Goal: Information Seeking & Learning: Check status

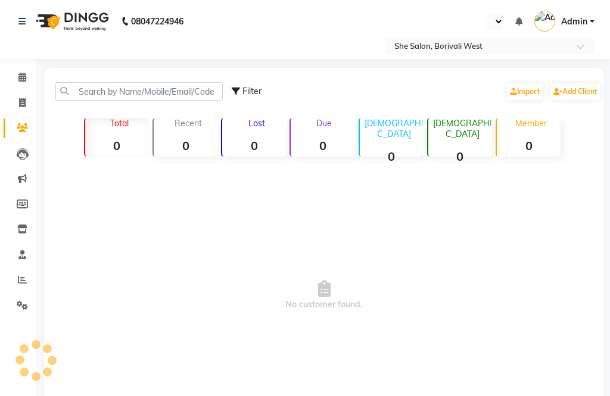
select select "en"
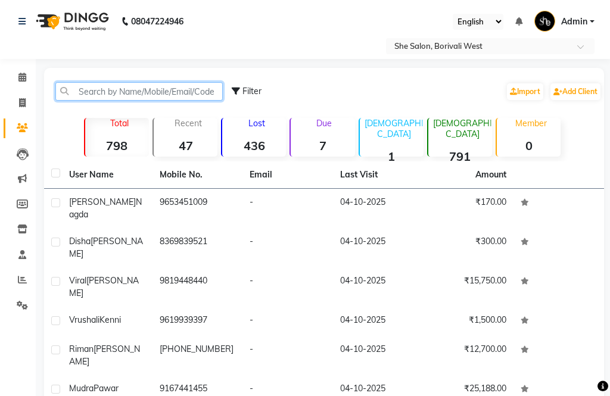
click at [101, 84] on input "text" at bounding box center [138, 91] width 167 height 18
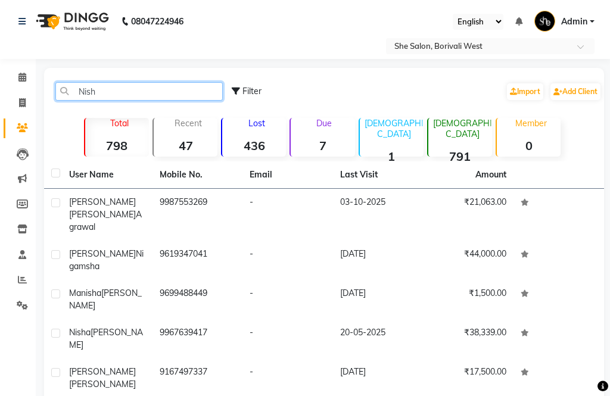
click at [154, 89] on input "Nish" at bounding box center [138, 91] width 167 height 18
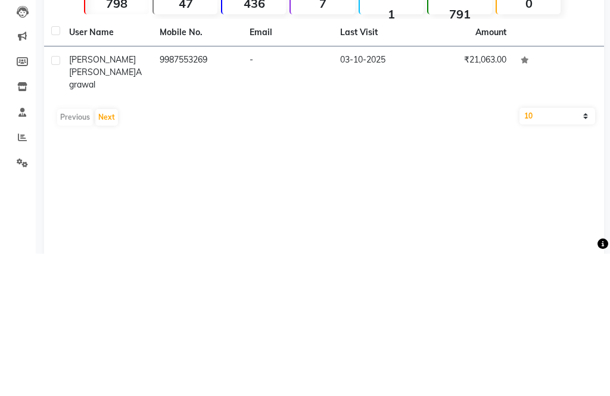
click at [110, 196] on div "[PERSON_NAME] [PERSON_NAME]" at bounding box center [107, 215] width 76 height 38
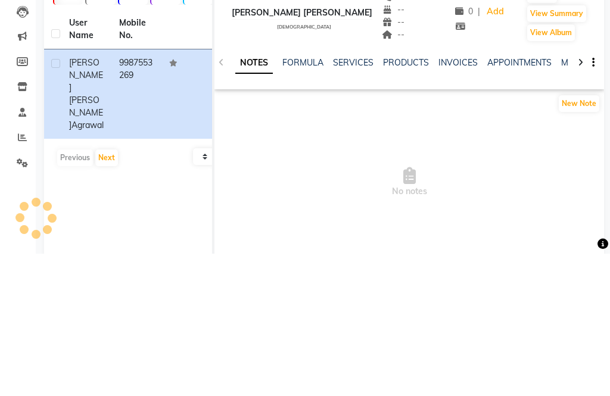
scroll to position [9, 0]
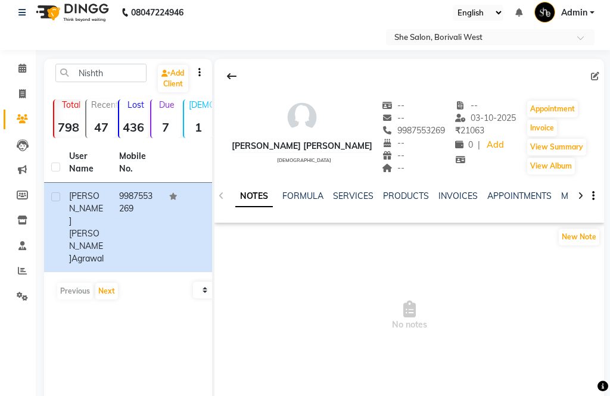
click at [454, 200] on link "INVOICES" at bounding box center [457, 196] width 39 height 11
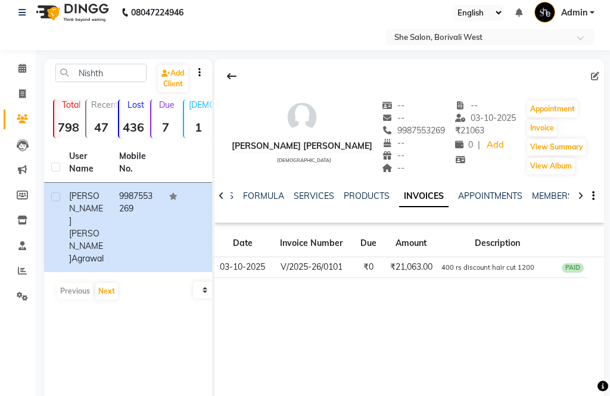
click at [385, 263] on td "₹21,063.00" at bounding box center [411, 267] width 53 height 21
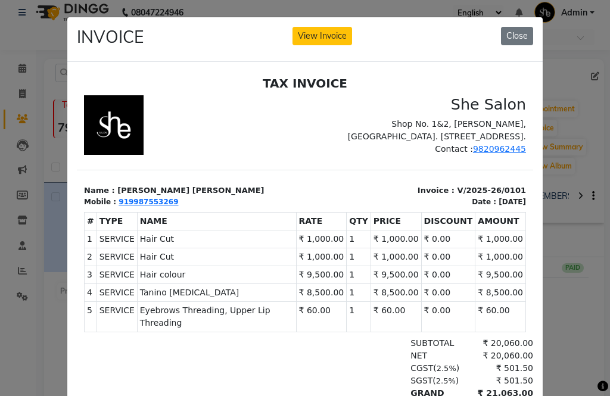
click at [52, 326] on ngb-modal-window "INVOICE View Invoice Close" at bounding box center [305, 198] width 610 height 396
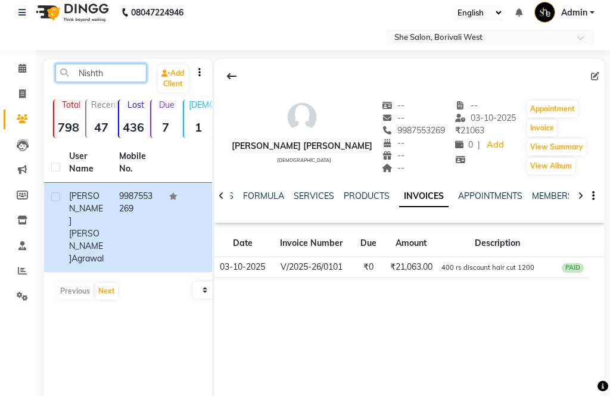
click at [130, 77] on input "Nishth" at bounding box center [100, 73] width 91 height 18
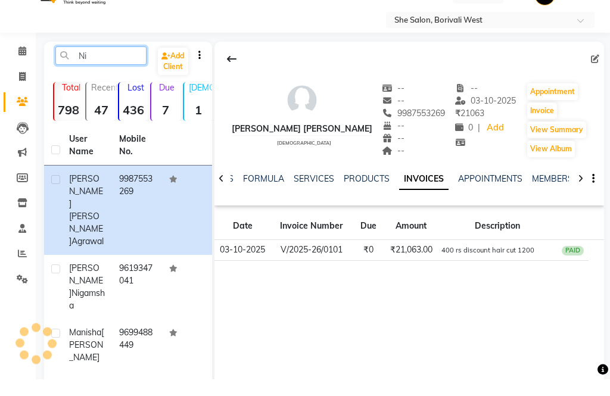
type input "N"
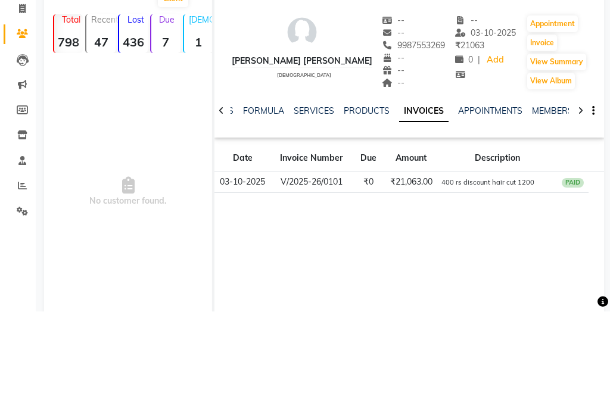
type input "9920044436"
click at [568, 139] on button "View Summary" at bounding box center [556, 147] width 59 height 17
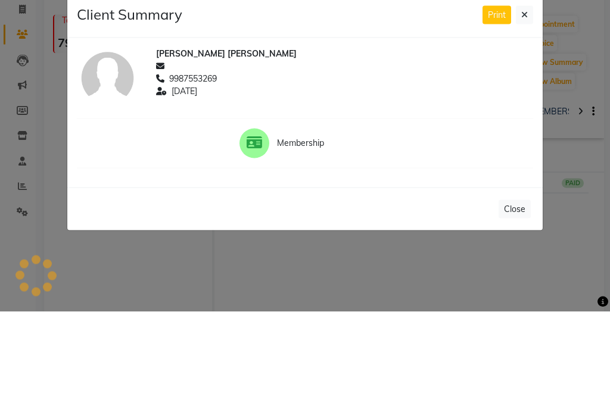
scroll to position [27, 0]
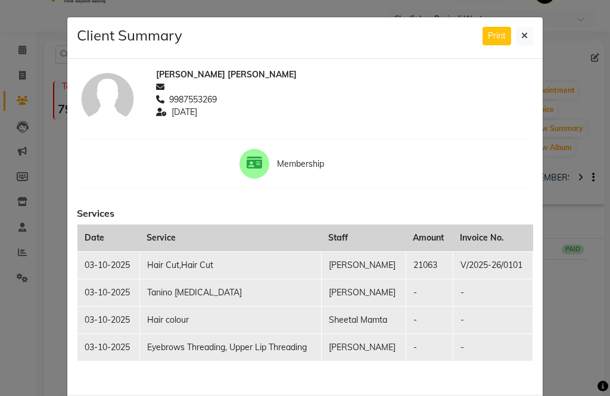
click at [526, 37] on icon at bounding box center [524, 36] width 7 height 8
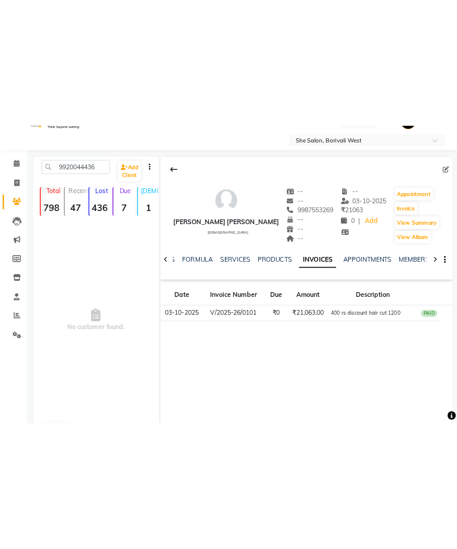
scroll to position [0, 0]
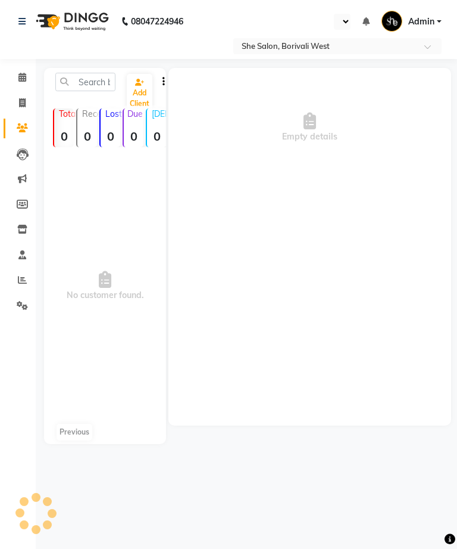
select select "en"
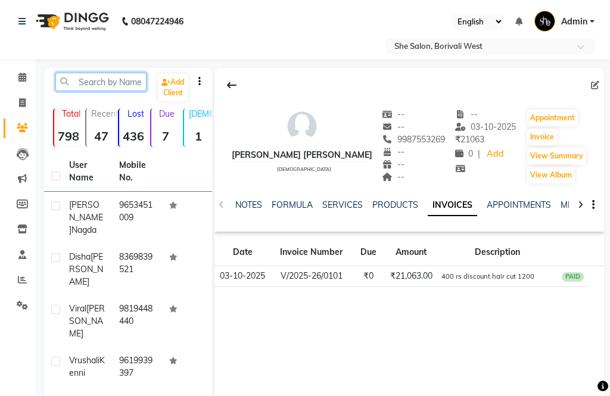
click at [70, 83] on input "text" at bounding box center [100, 82] width 91 height 18
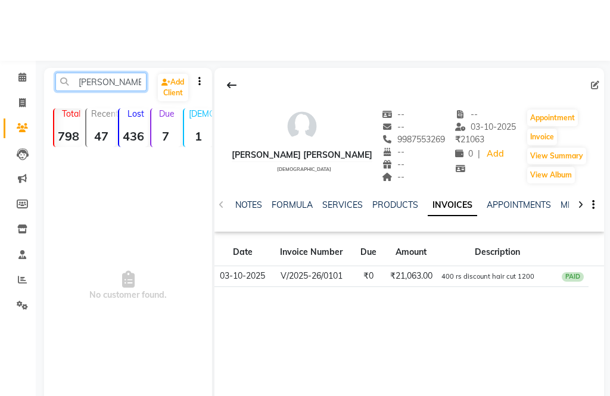
scroll to position [66, 0]
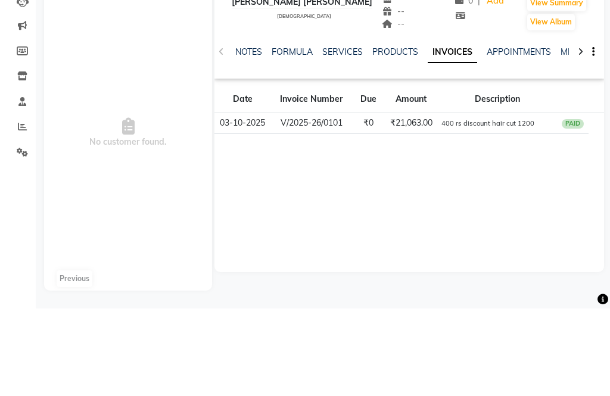
type input "Nishtha sharma"
click at [515, 205] on span "400 rs discount hair cut 1200" at bounding box center [487, 210] width 93 height 11
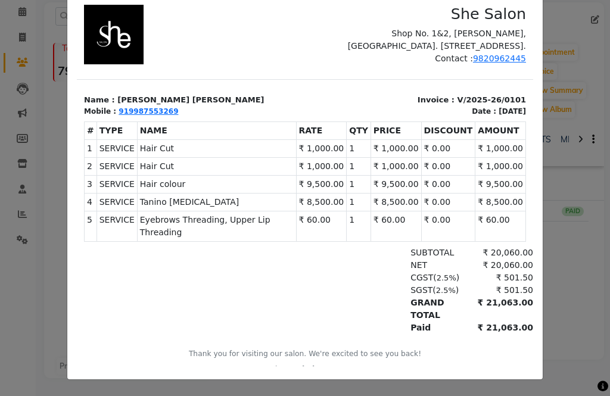
scroll to position [80, 0]
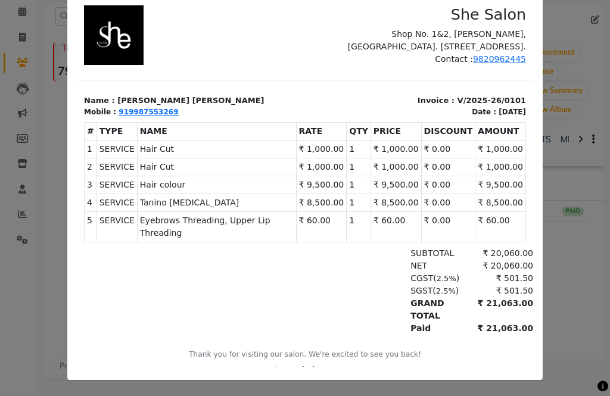
click at [574, 260] on ngb-modal-window "INVOICE View Invoice Close" at bounding box center [305, 198] width 610 height 396
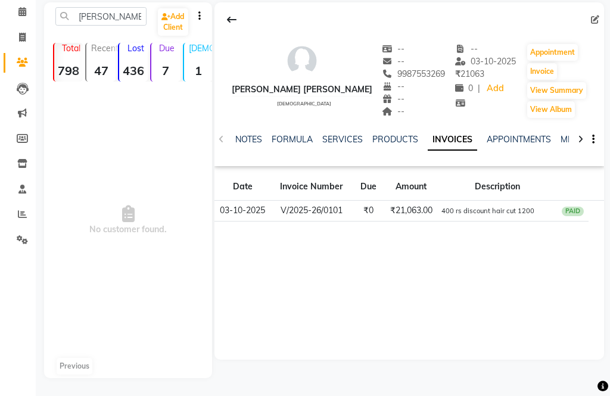
scroll to position [48, 0]
